Goal: Information Seeking & Learning: Compare options

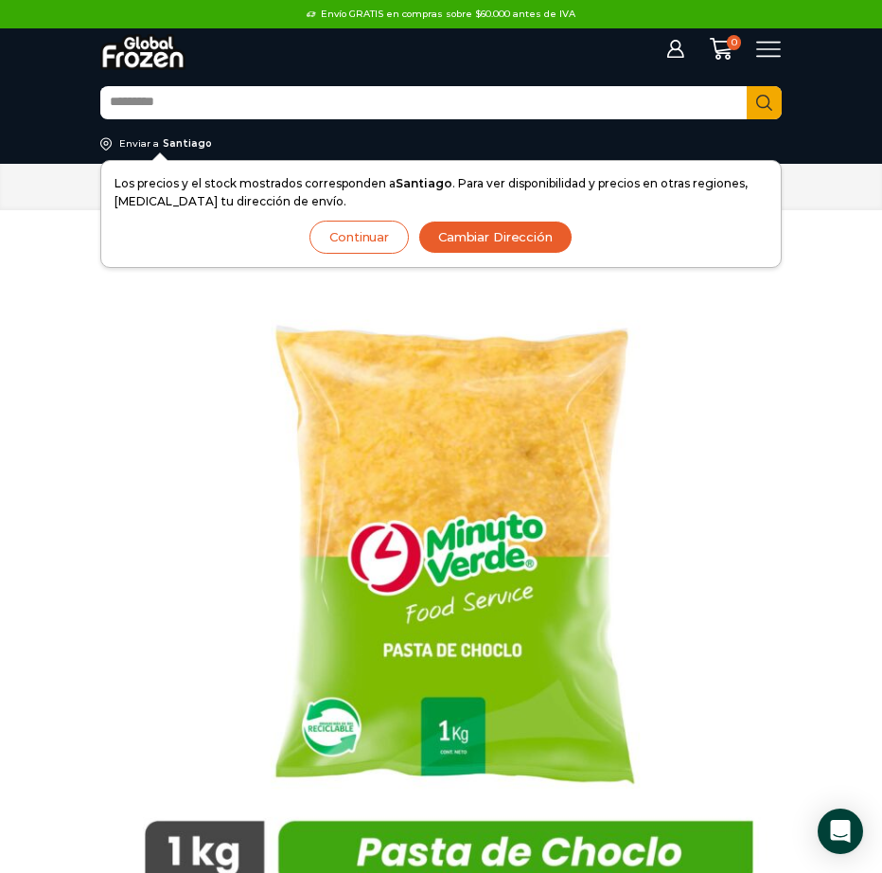
click at [353, 245] on button "Continuar" at bounding box center [358, 237] width 99 height 33
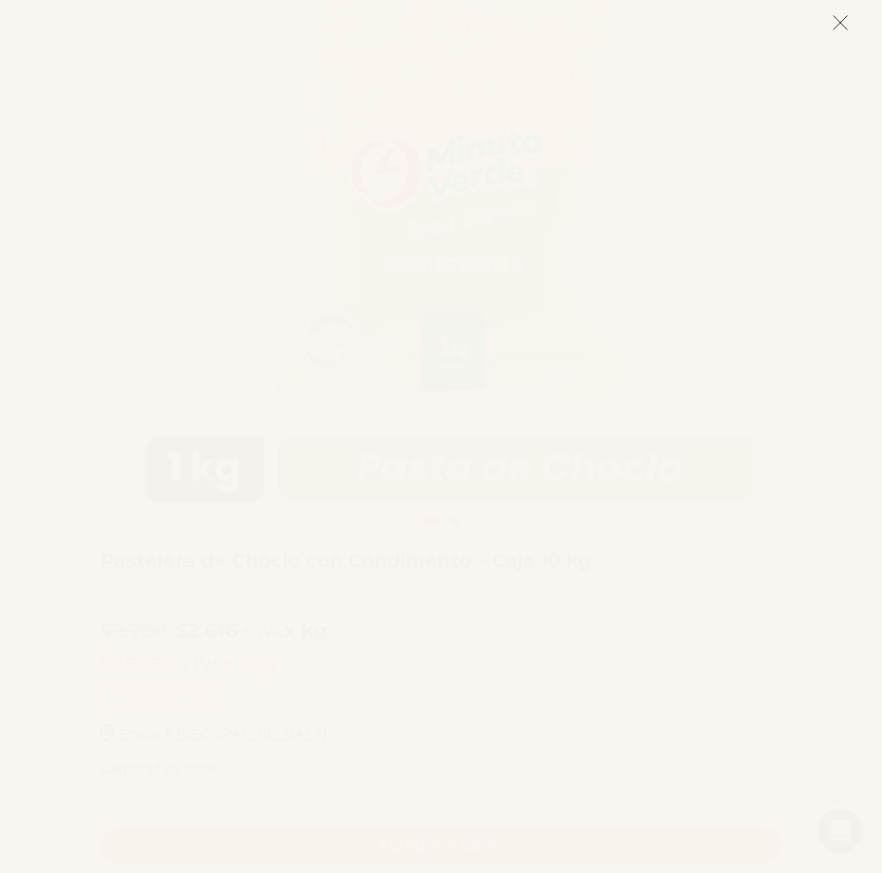
click at [840, 34] on button at bounding box center [840, 22] width 17 height 41
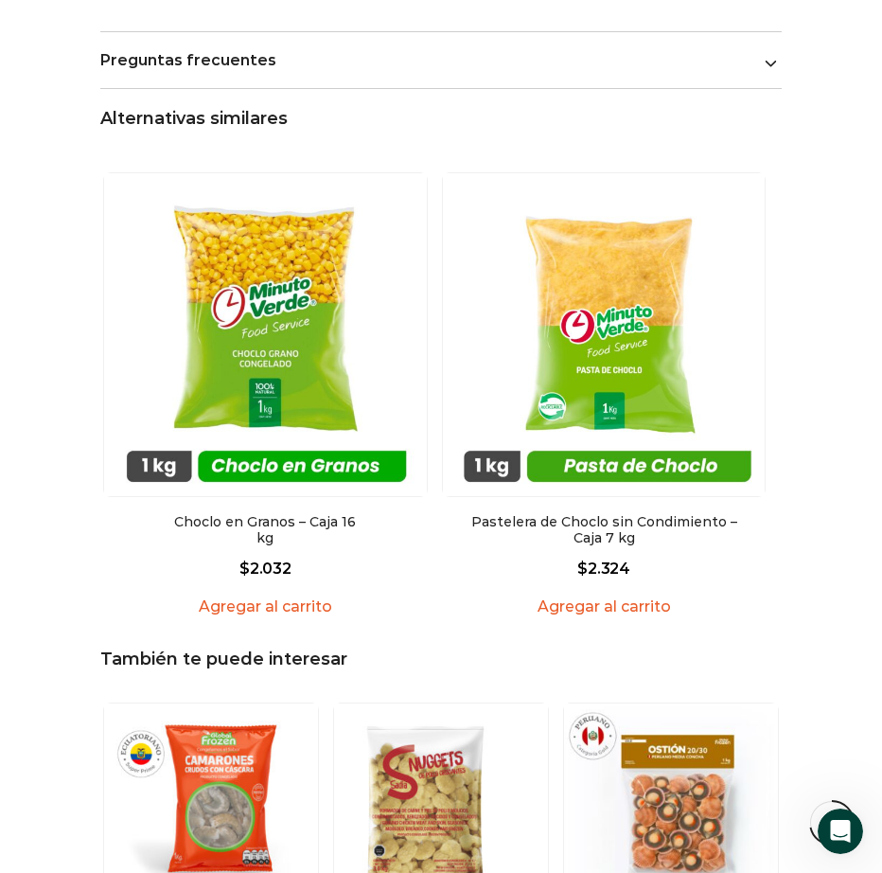
scroll to position [2059, 0]
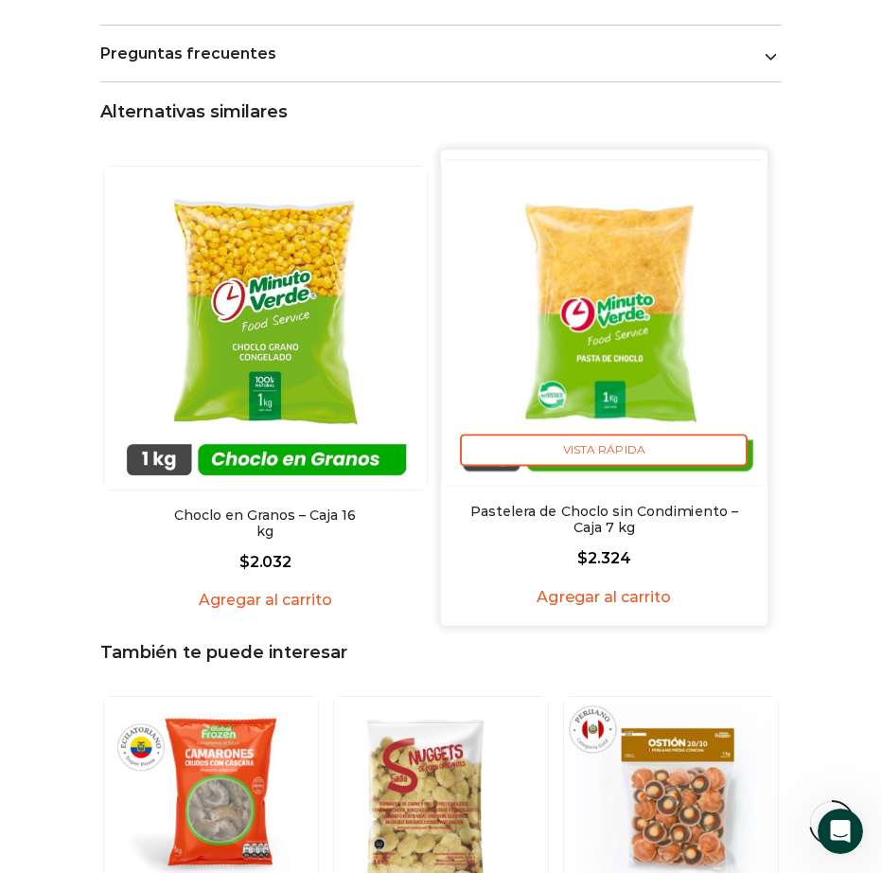
click at [624, 317] on img "2 / 2" at bounding box center [604, 322] width 325 height 325
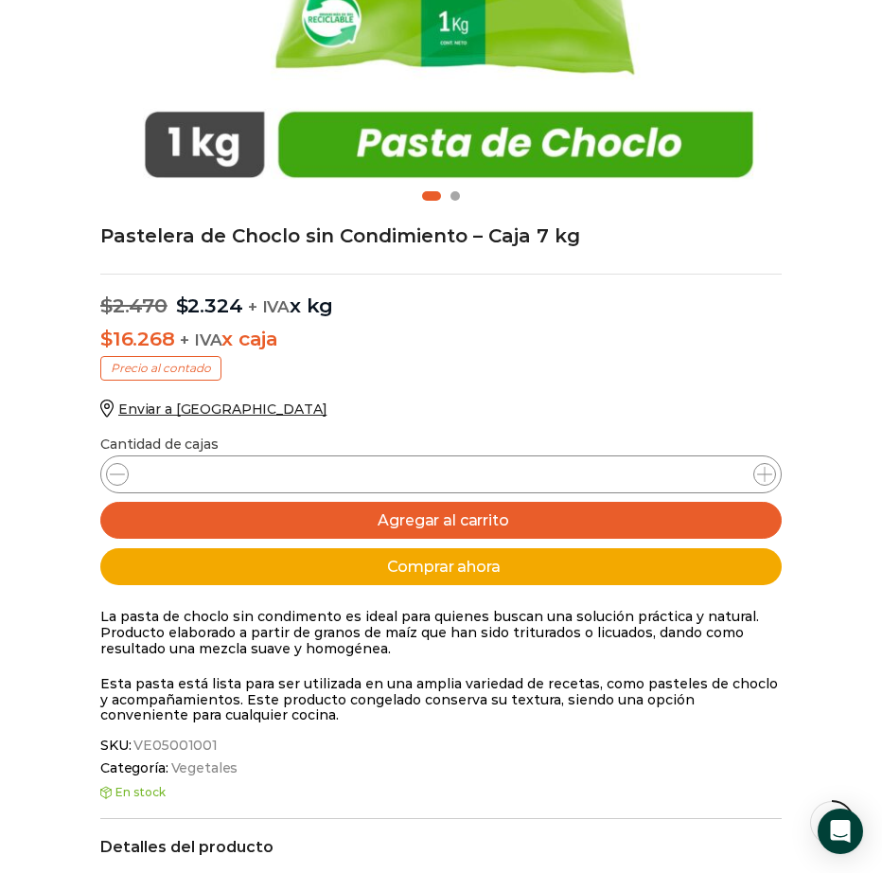
scroll to position [704, 0]
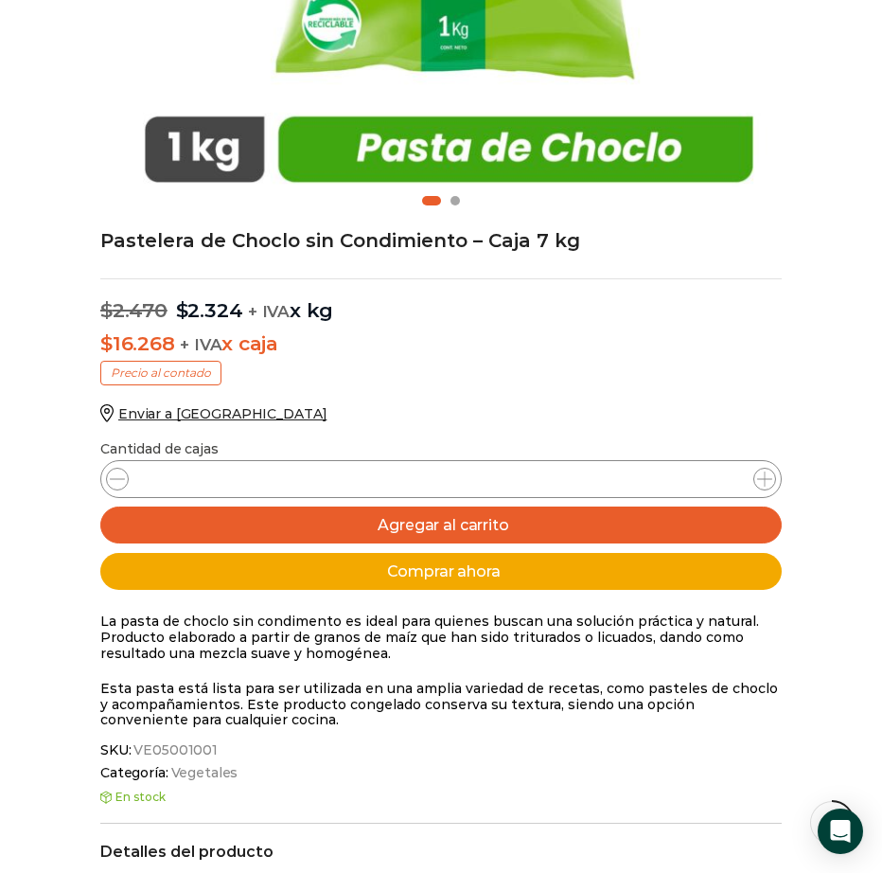
click at [408, 370] on div "Pastelera de Choclo sin Condimiento – Caja 7 kg $ 2.470 Original price was: $2.…" at bounding box center [441, 839] width 710 height 1161
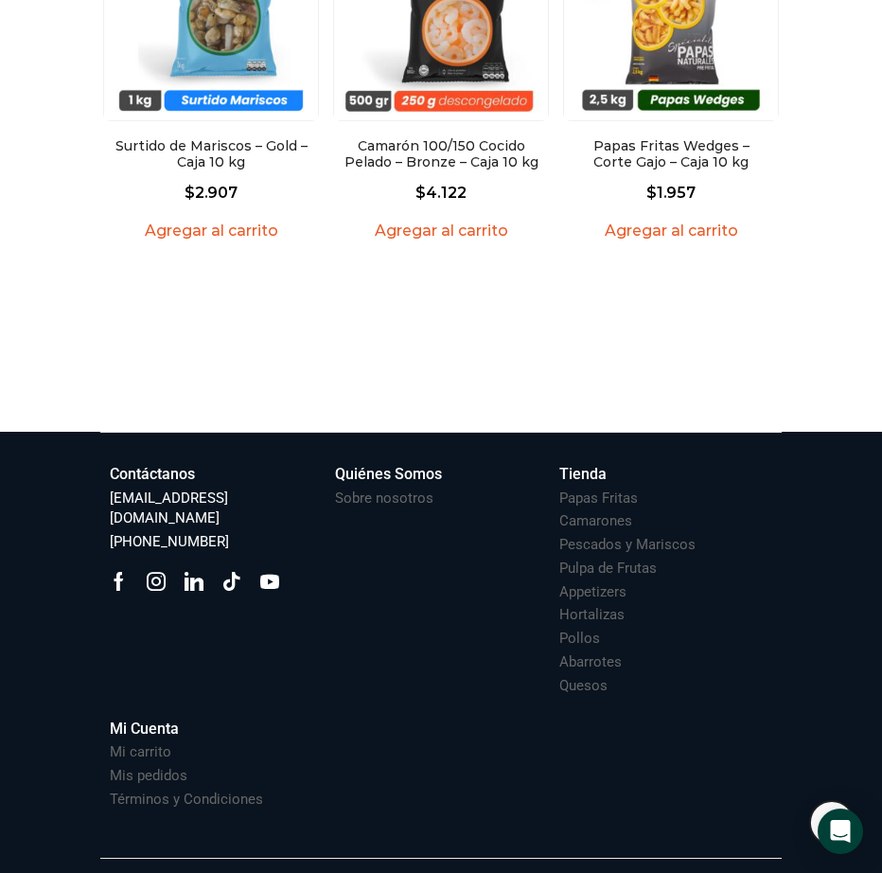
scroll to position [2855, 0]
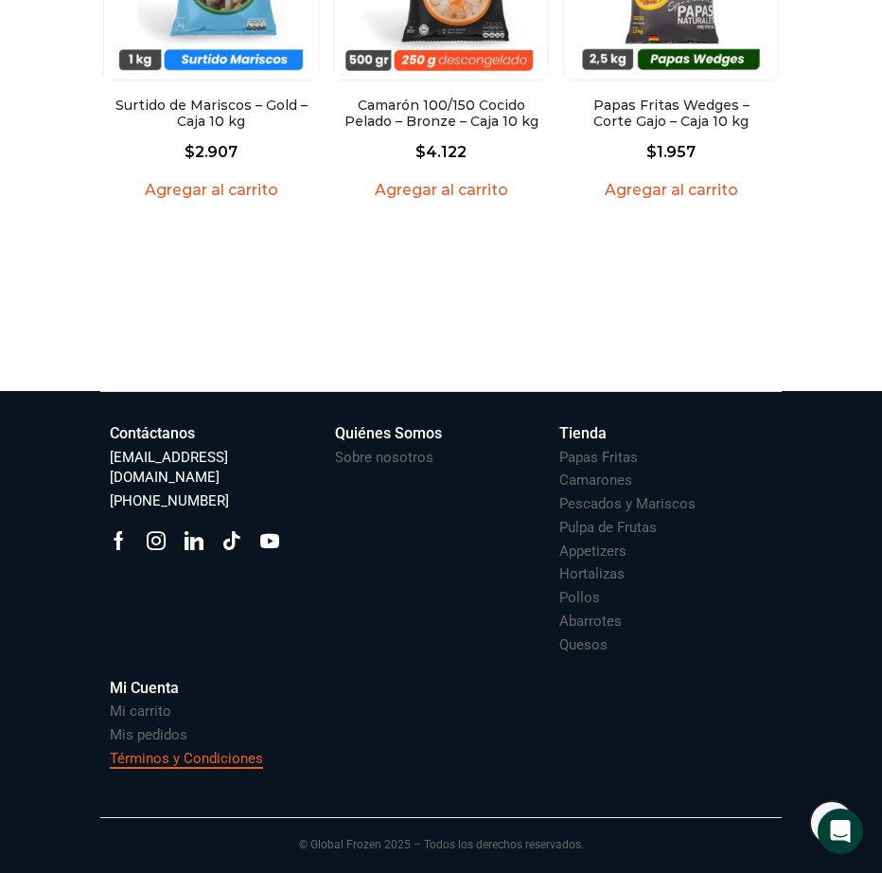
click at [164, 762] on h3 "Términos y Condiciones" at bounding box center [186, 759] width 153 height 20
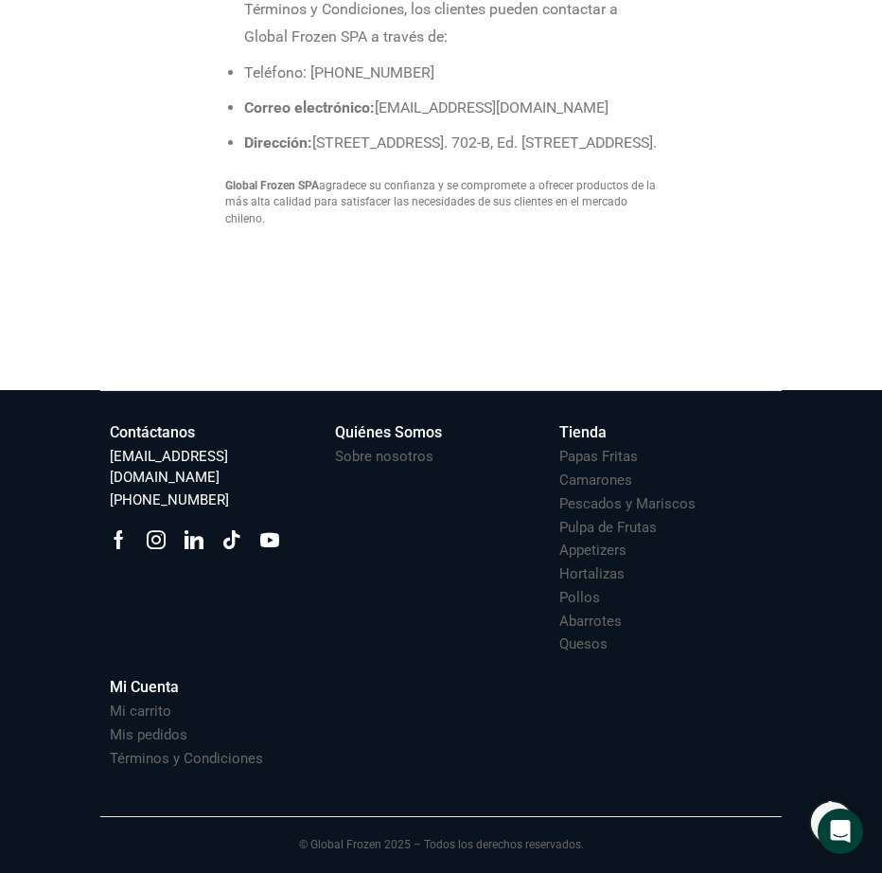
scroll to position [3162, 0]
click at [363, 460] on h3 "Sobre nosotros" at bounding box center [384, 457] width 98 height 20
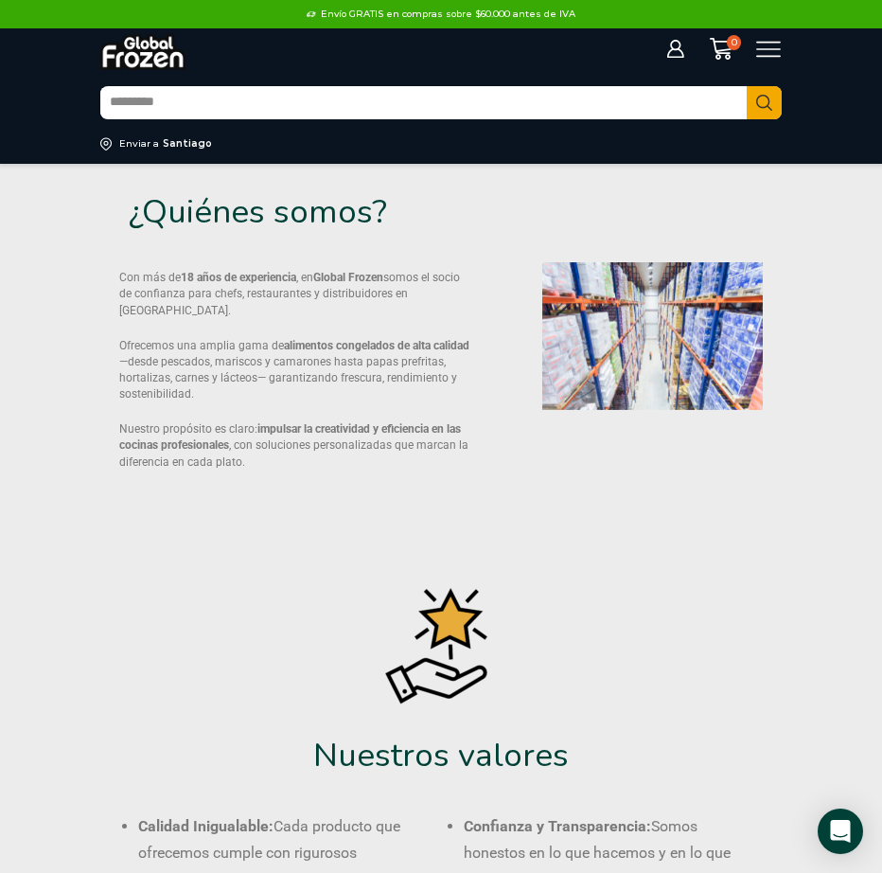
click at [777, 44] on icon at bounding box center [769, 50] width 26 height 26
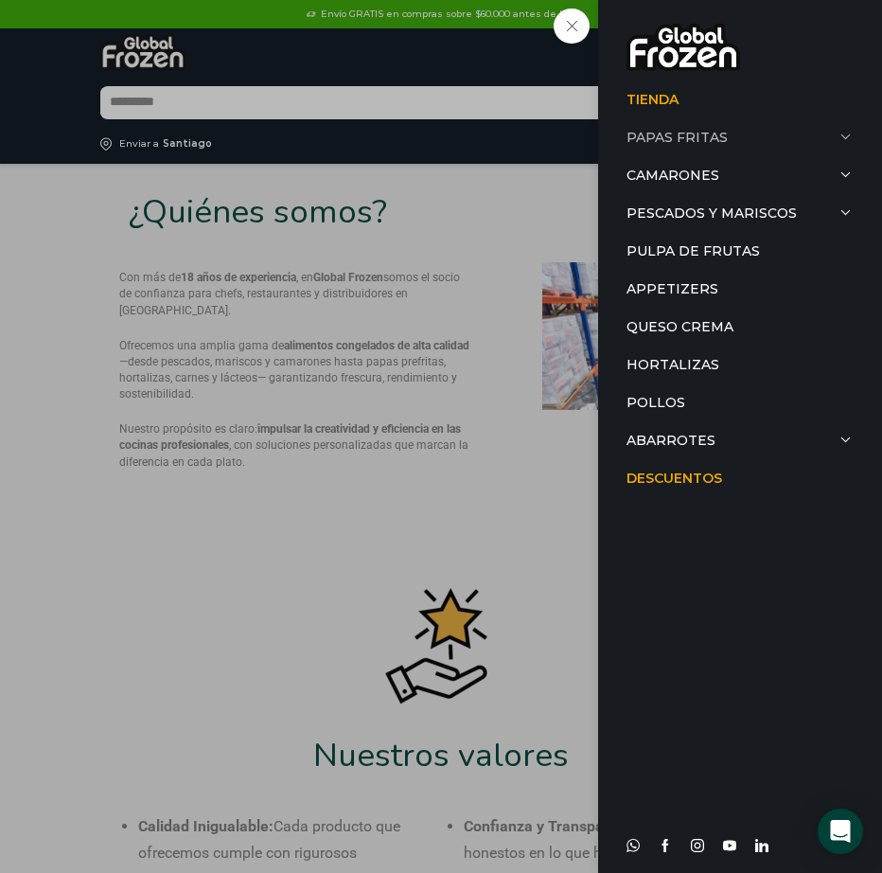
click at [681, 133] on link "Papas Fritas" at bounding box center [740, 137] width 227 height 38
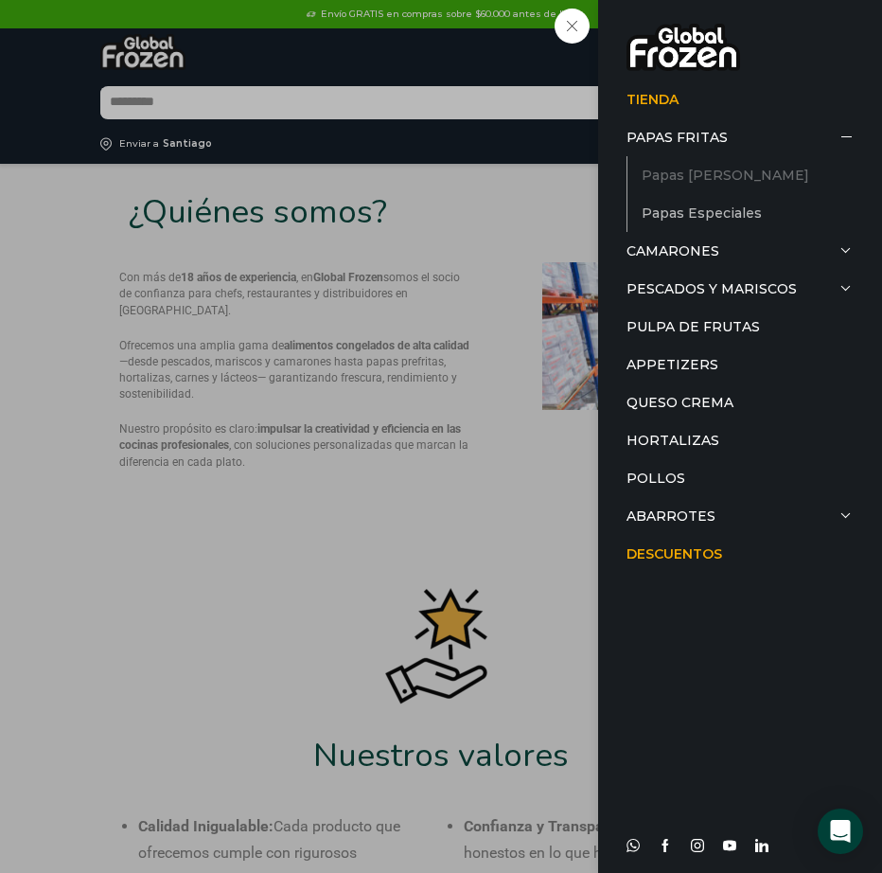
click at [683, 168] on link "Papas [PERSON_NAME]" at bounding box center [748, 175] width 212 height 38
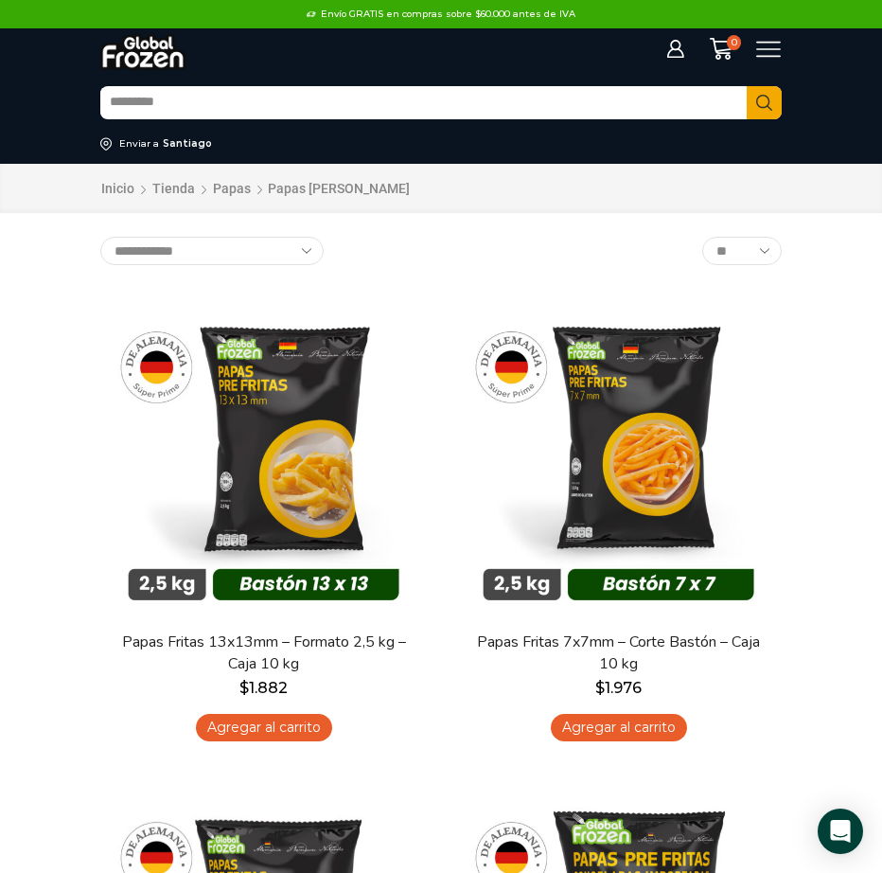
click at [770, 14] on div "Envío GRATIS en compras sobre $60.000 antes de IVA Envío GRATIS en compras sobr…" at bounding box center [441, 14] width 676 height 28
click at [769, 20] on div "Envío GRATIS en compras sobre $60.000 antes de IVA Envío GRATIS en compras sobr…" at bounding box center [441, 14] width 676 height 28
click at [767, 52] on icon at bounding box center [769, 50] width 26 height 26
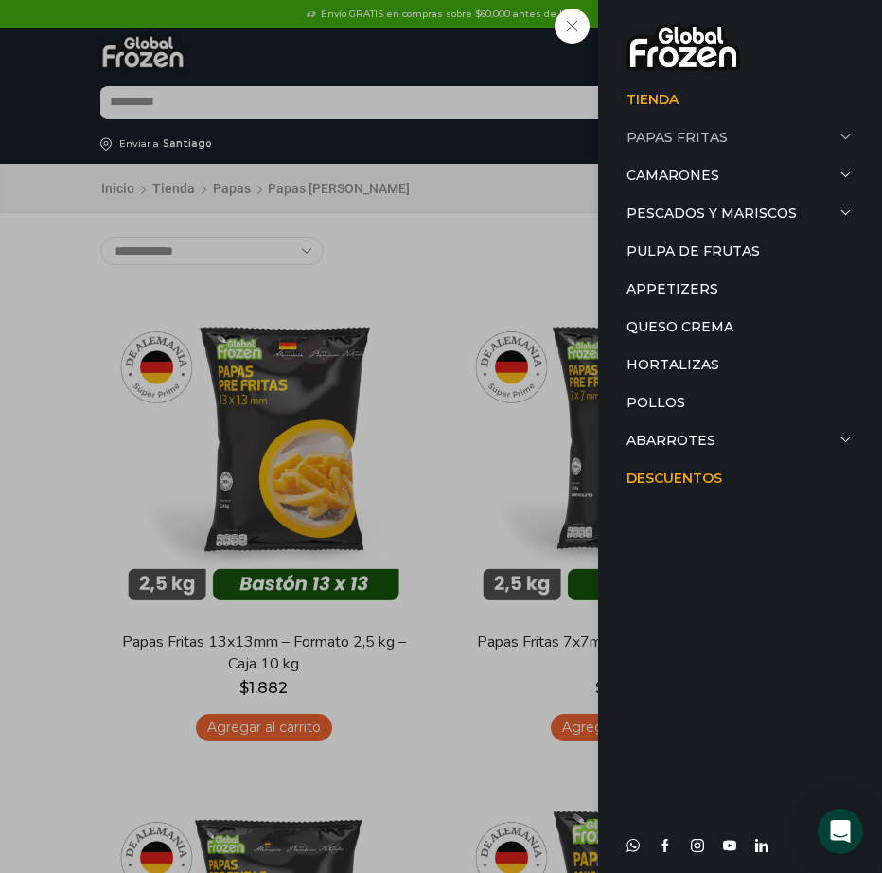
click at [664, 139] on link "Papas Fritas" at bounding box center [740, 137] width 227 height 38
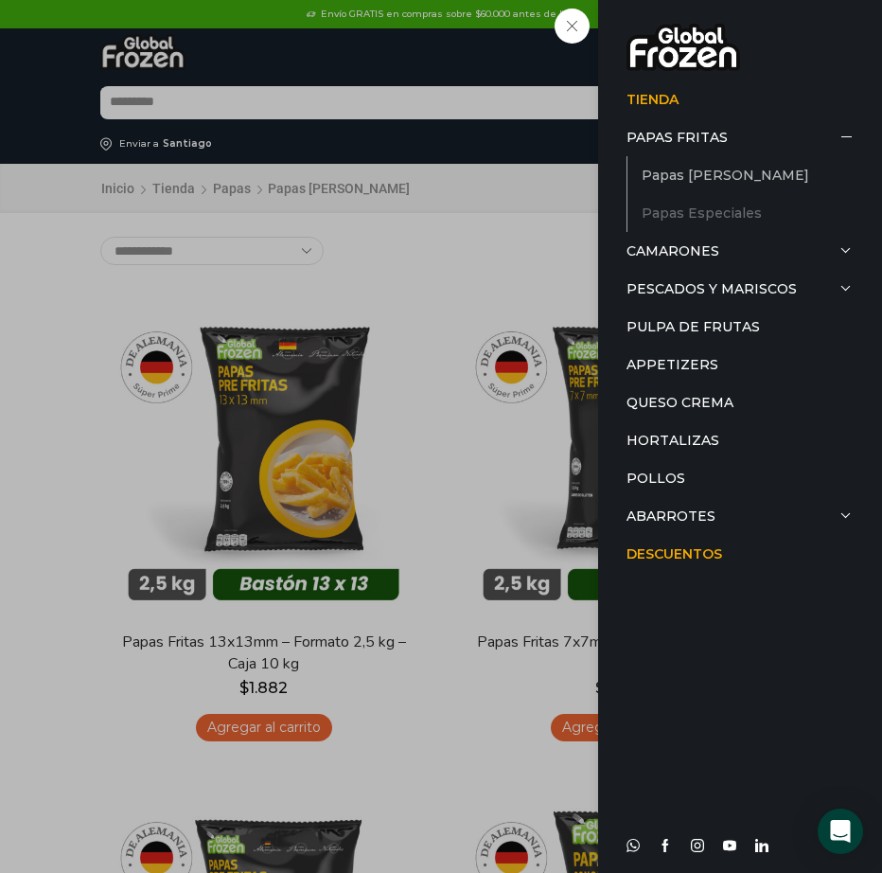
click at [665, 213] on link "Papas Especiales" at bounding box center [748, 213] width 212 height 38
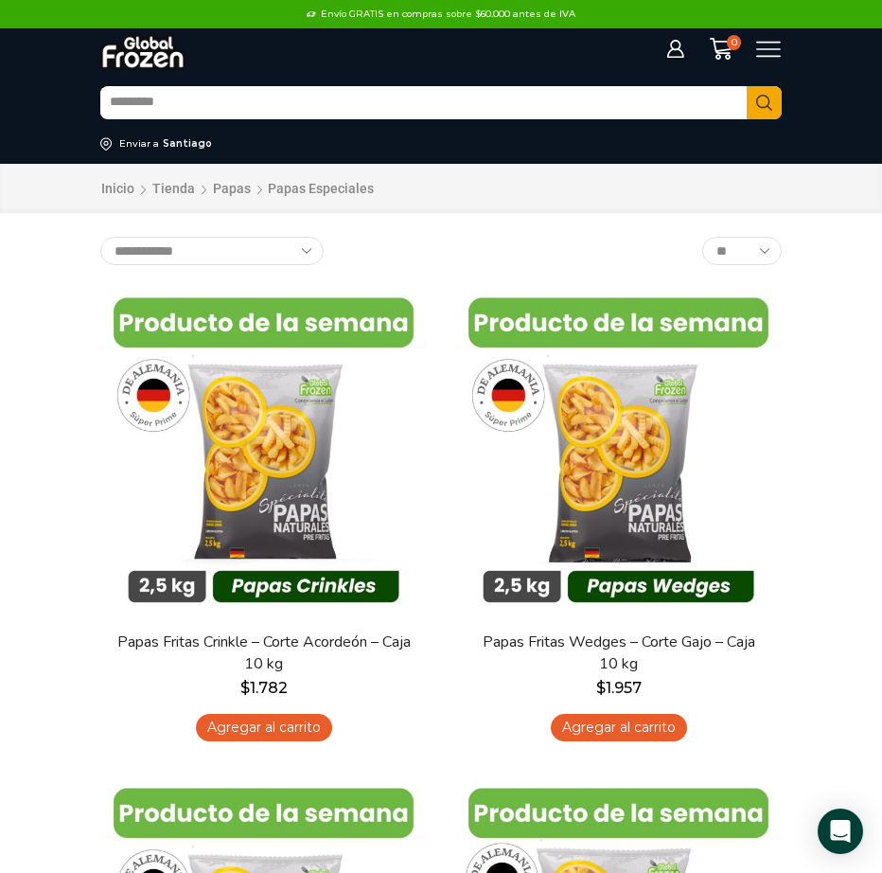
click at [769, 54] on icon at bounding box center [769, 50] width 26 height 26
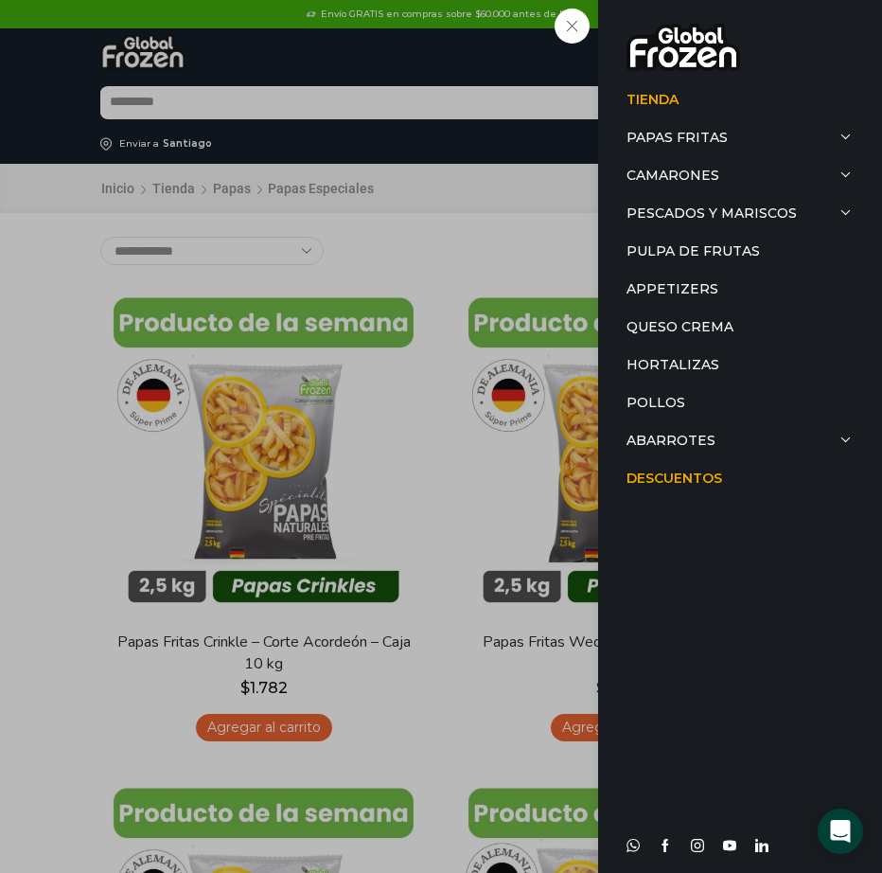
click at [756, 62] on div "Tienda Papas Fritas Papas Bastón Papas Especiales Camarones Camarones Crudos Pe…" at bounding box center [769, 50] width 26 height 26
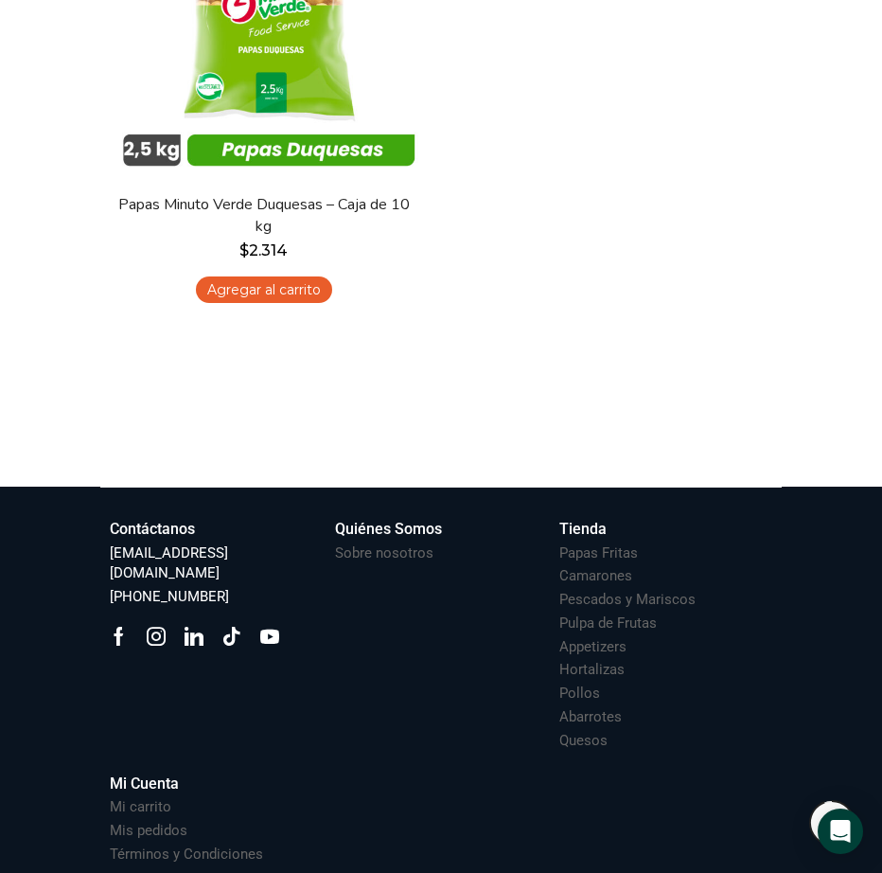
scroll to position [1874, 0]
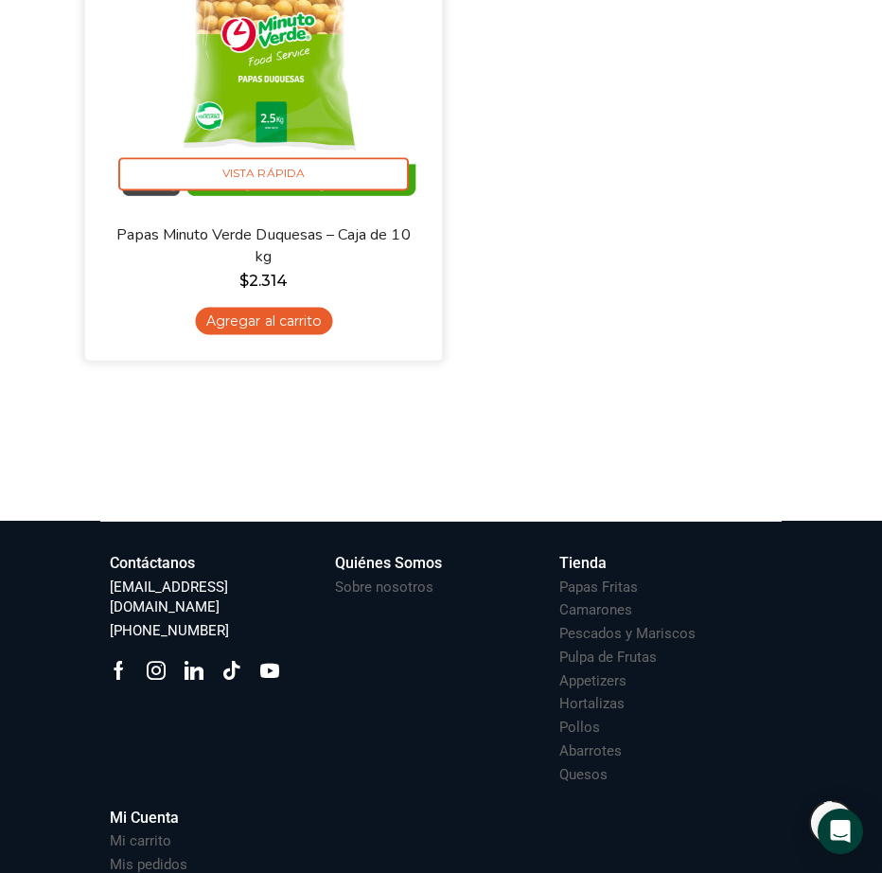
click at [289, 46] on img at bounding box center [263, 45] width 328 height 328
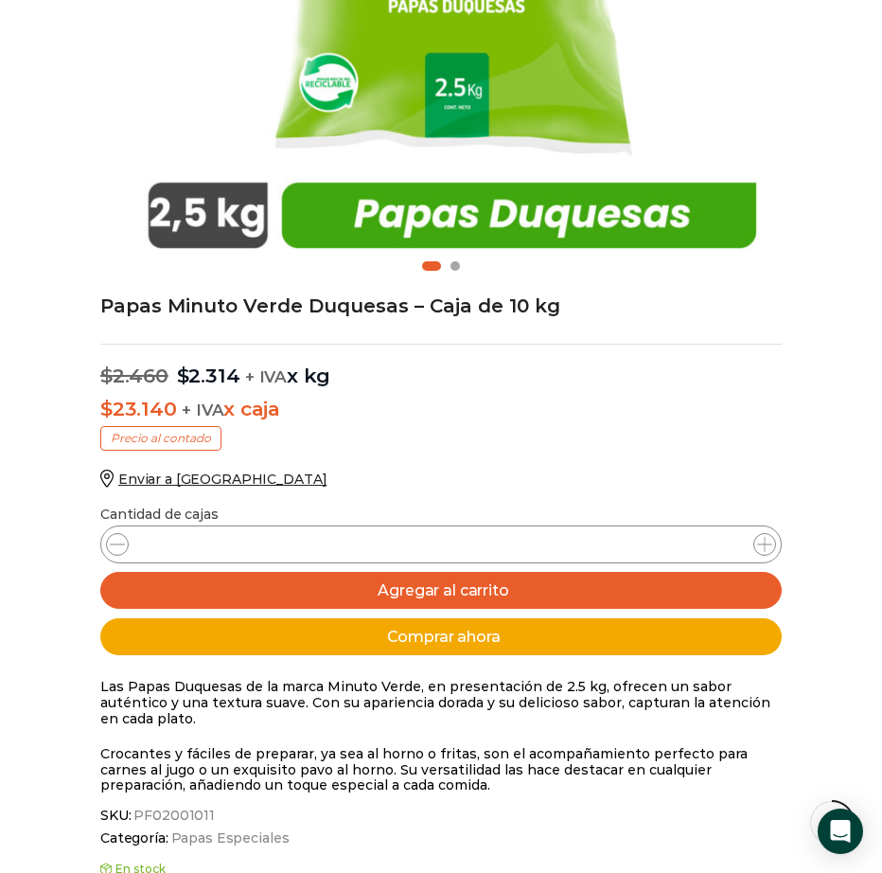
scroll to position [640, 0]
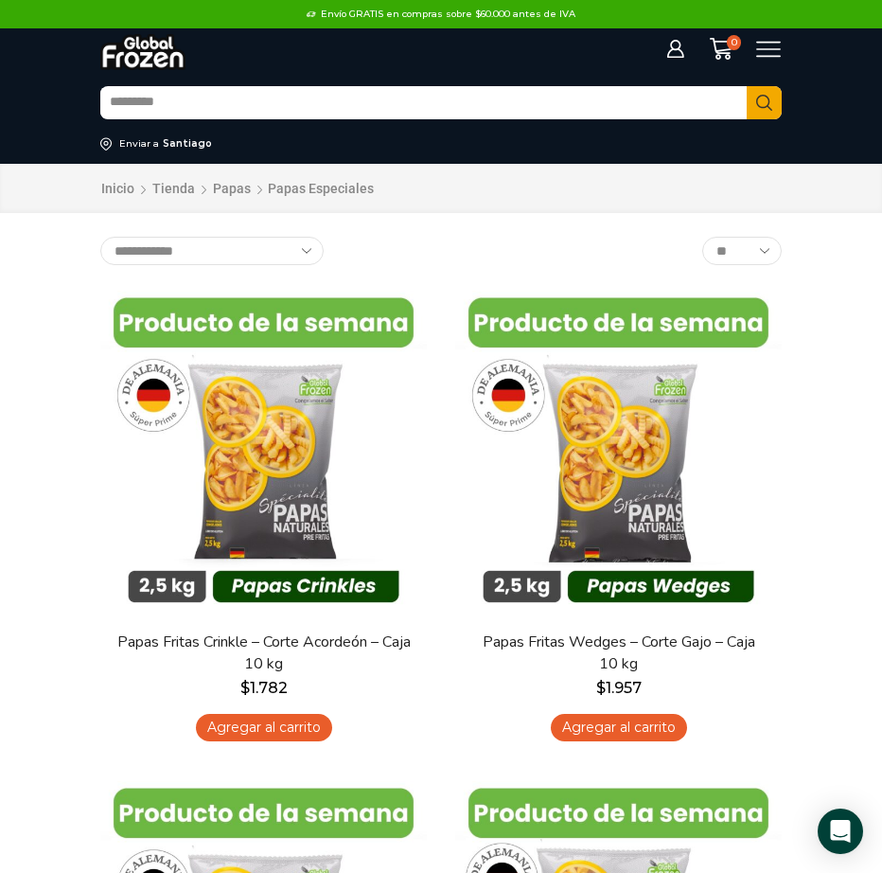
click at [768, 55] on icon at bounding box center [769, 50] width 26 height 26
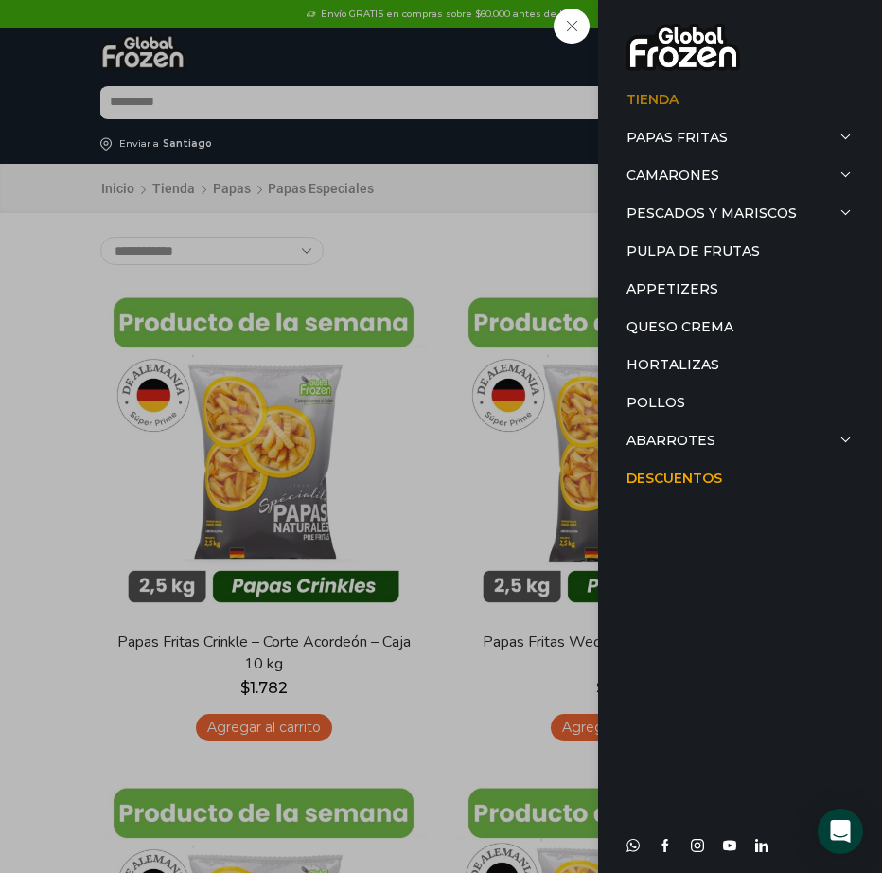
click at [664, 93] on link "Tienda" at bounding box center [740, 99] width 227 height 38
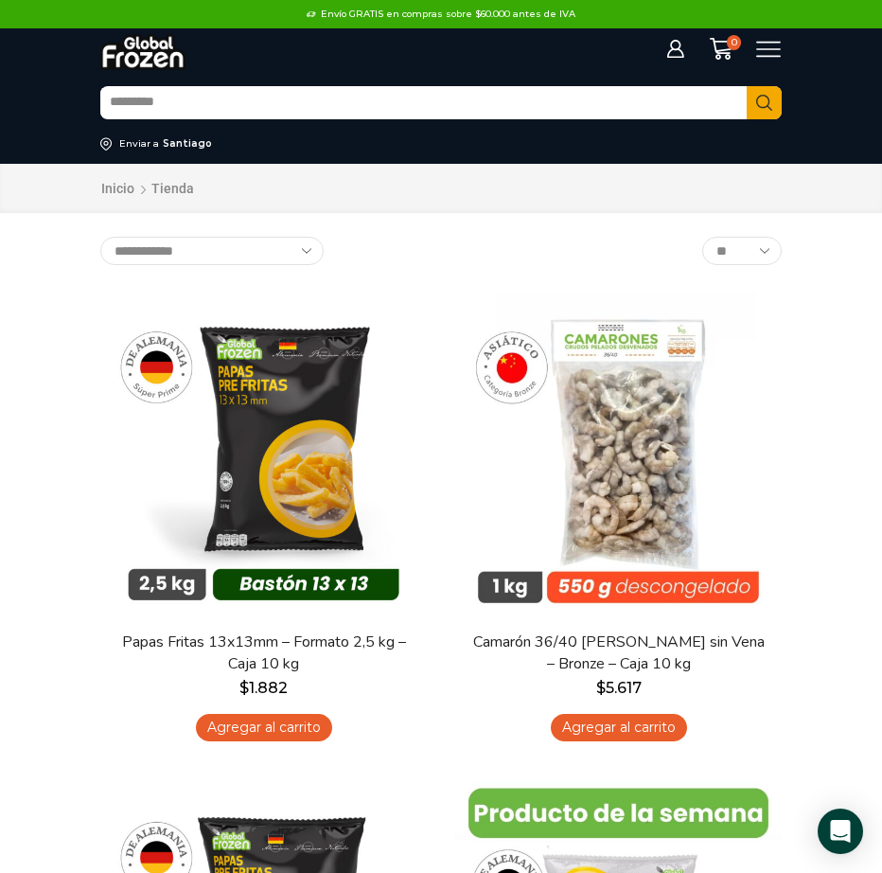
click at [770, 46] on icon at bounding box center [769, 50] width 26 height 26
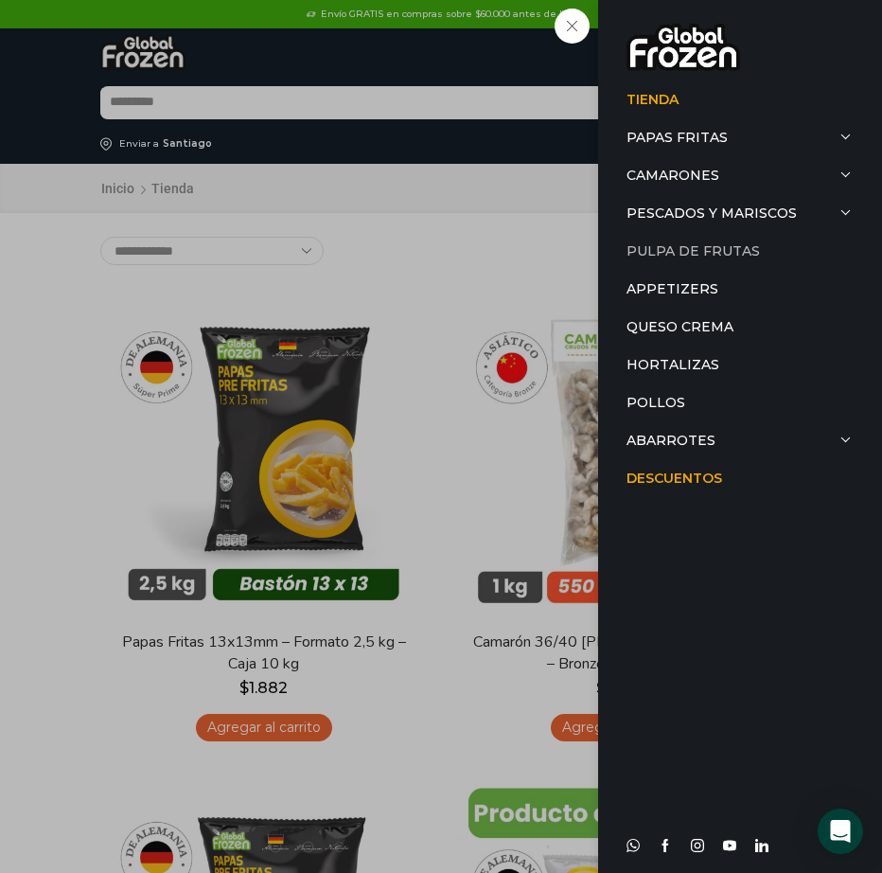
click at [716, 250] on link "Pulpa de Frutas" at bounding box center [740, 251] width 227 height 38
click at [712, 248] on link "Pulpa de Frutas" at bounding box center [740, 251] width 227 height 38
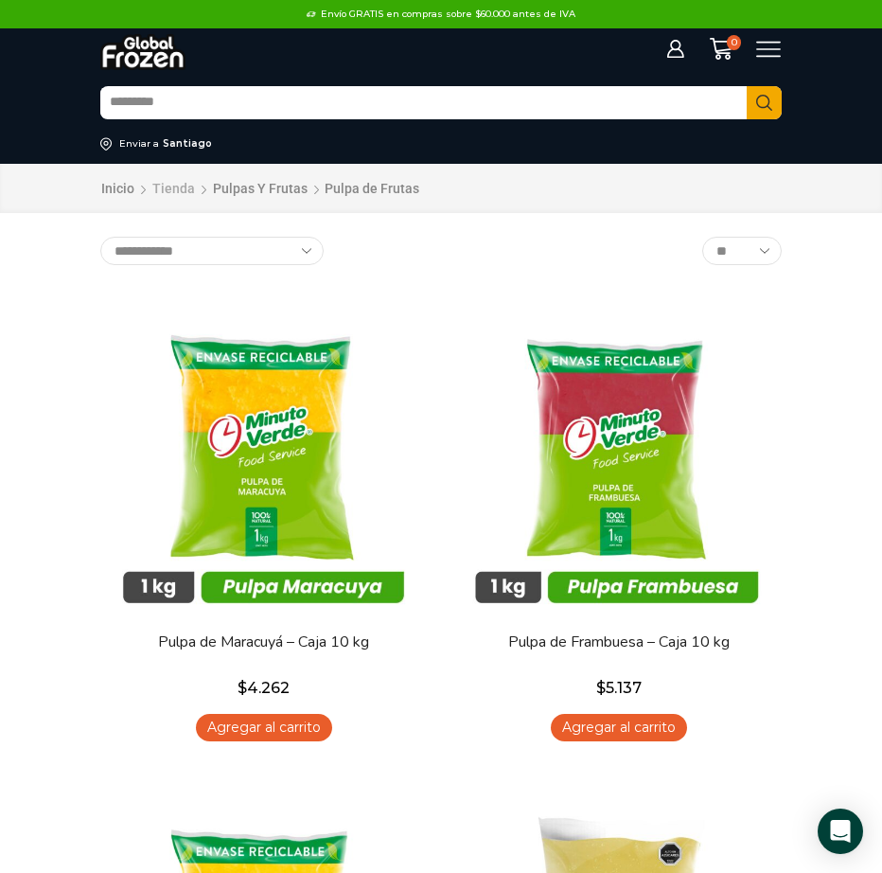
click at [183, 189] on link "Tienda" at bounding box center [173, 188] width 44 height 19
click at [176, 189] on link "Tienda" at bounding box center [173, 188] width 44 height 19
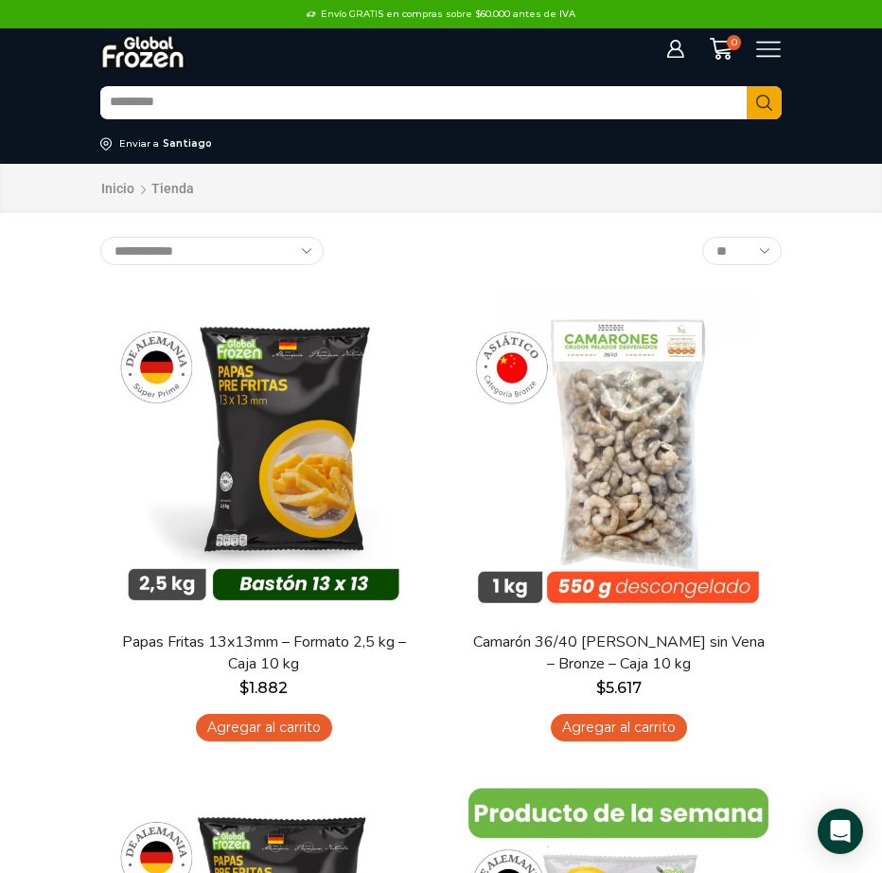
click at [780, 56] on icon at bounding box center [768, 50] width 25 height 16
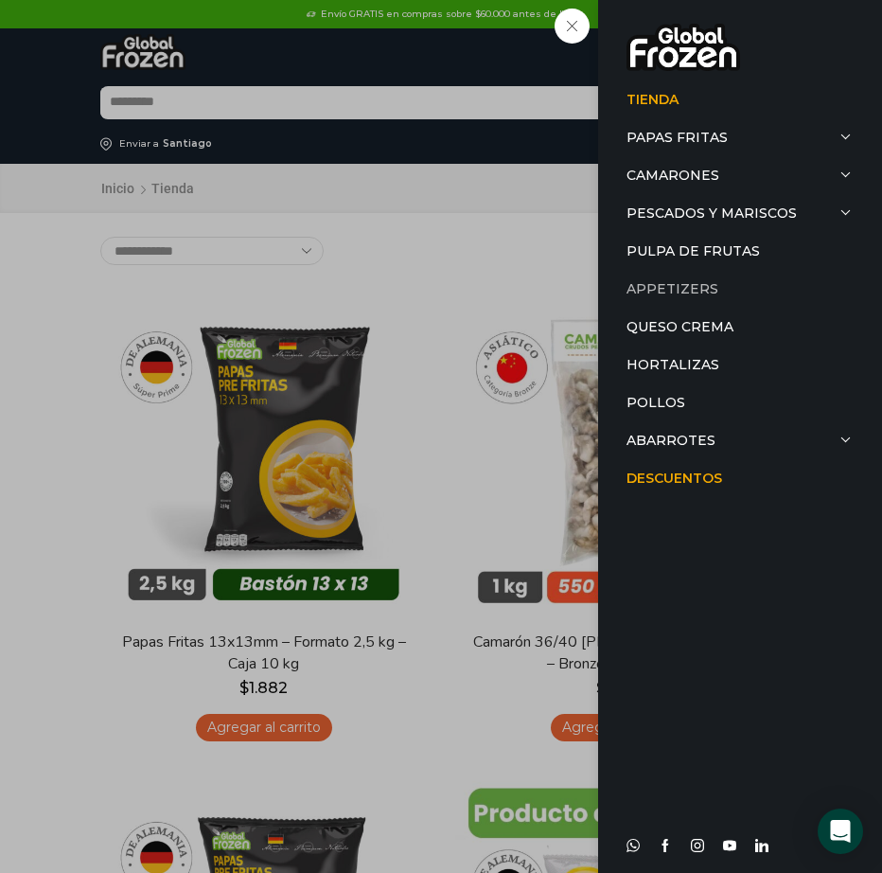
click at [667, 283] on link "Appetizers" at bounding box center [740, 289] width 227 height 38
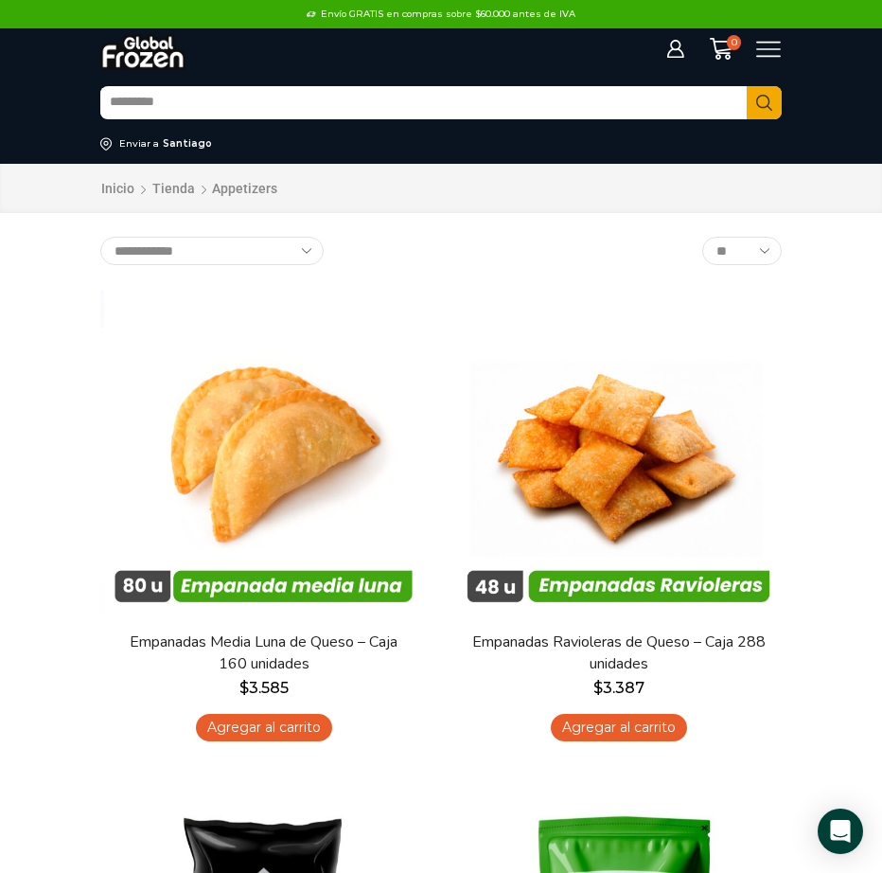
click at [771, 49] on icon at bounding box center [768, 50] width 25 height 16
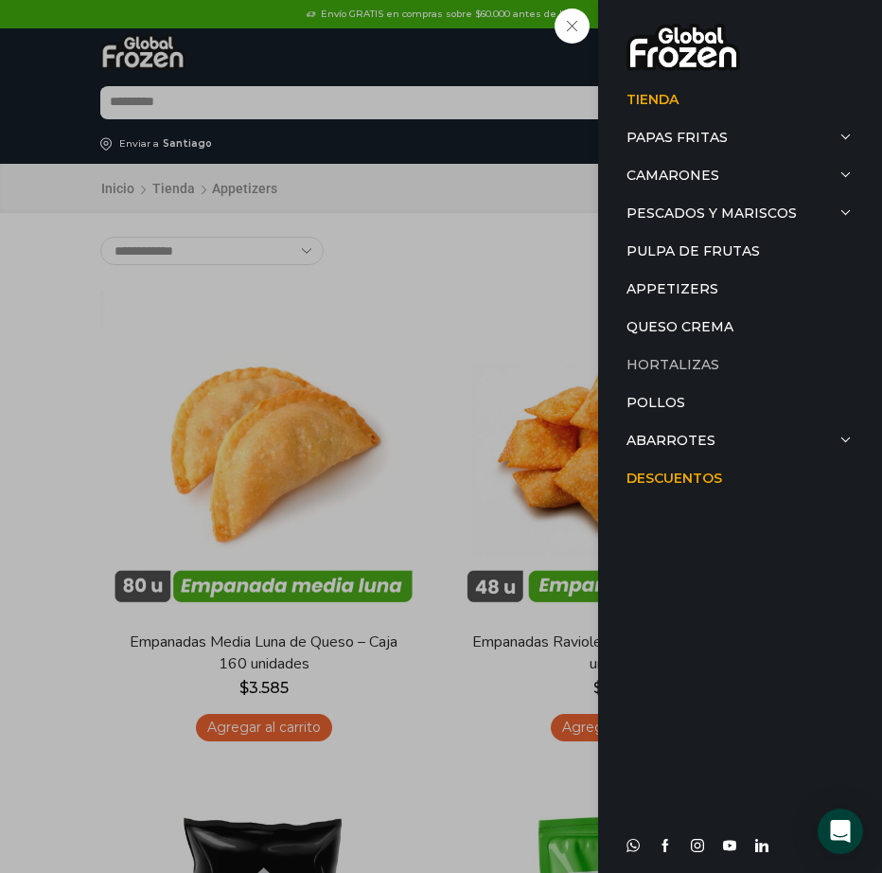
click at [653, 367] on link "Hortalizas" at bounding box center [740, 364] width 227 height 38
